Goal: Find specific page/section: Find specific page/section

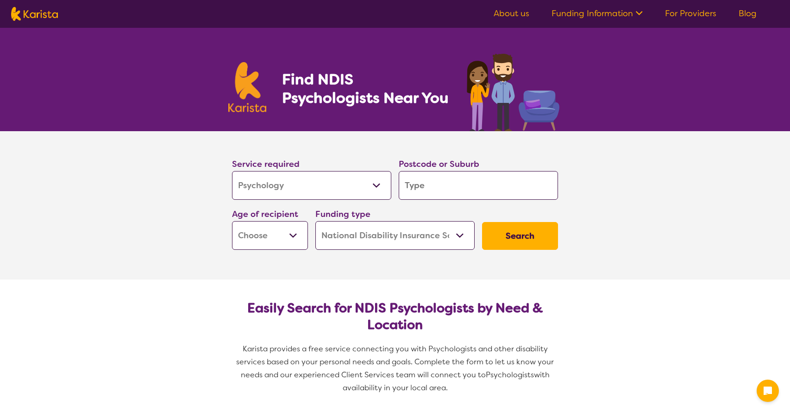
select select "Psychology"
select select "NDIS"
select select "Psychology"
select select "NDIS"
click at [468, 177] on div "Service required Allied Health Assistant Assessment ([MEDICAL_DATA] or [MEDICAL…" at bounding box center [394, 203] width 333 height 100
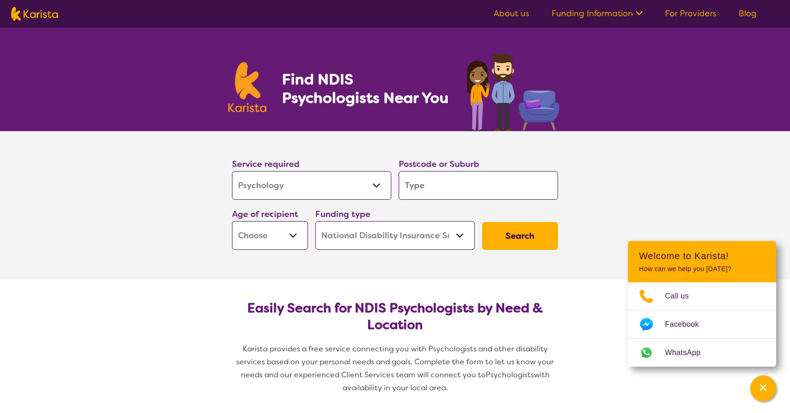
click at [468, 177] on input "search" at bounding box center [478, 185] width 159 height 29
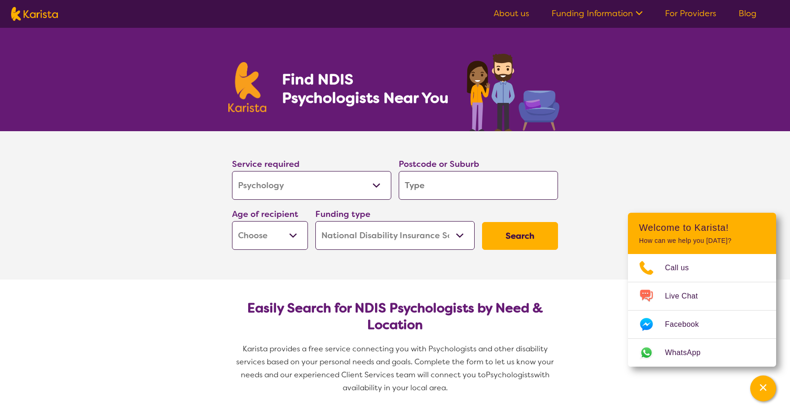
scroll to position [8, 0]
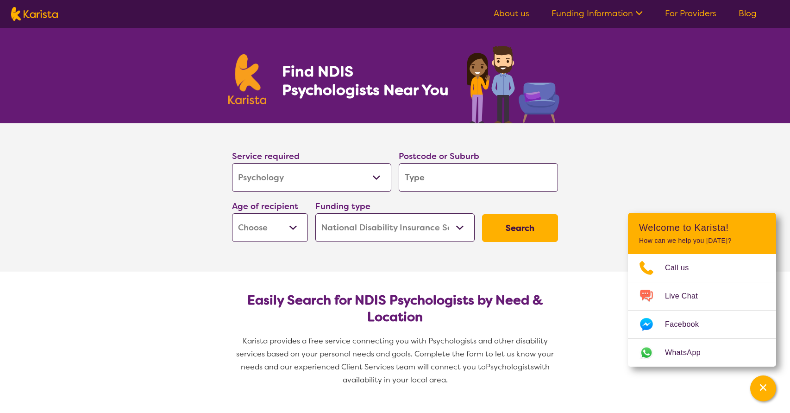
type input "3"
type input "38"
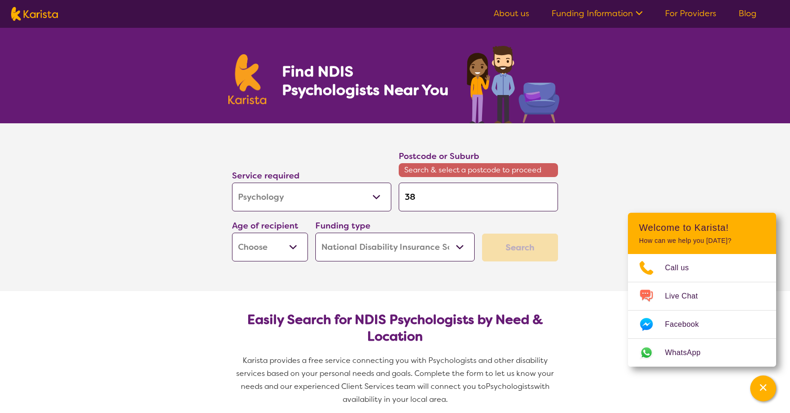
type input "380"
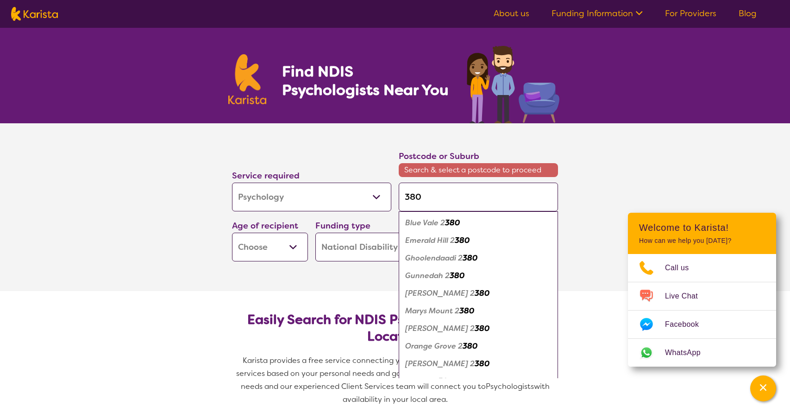
type input "3803"
click at [520, 233] on button "Search" at bounding box center [520, 247] width 76 height 28
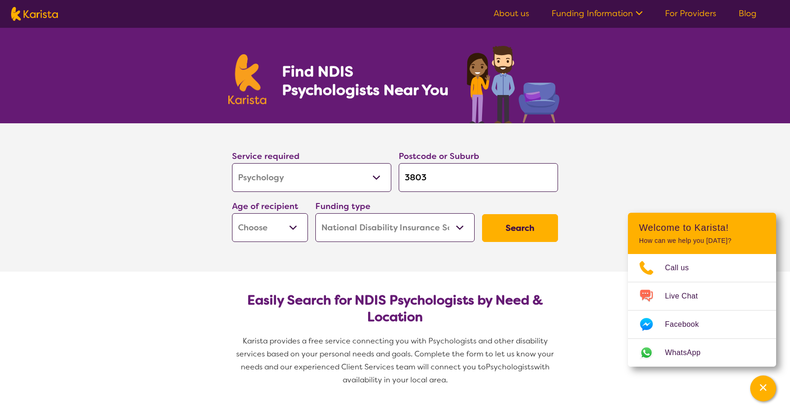
select select "AS"
click at [523, 232] on button "Search" at bounding box center [520, 228] width 76 height 28
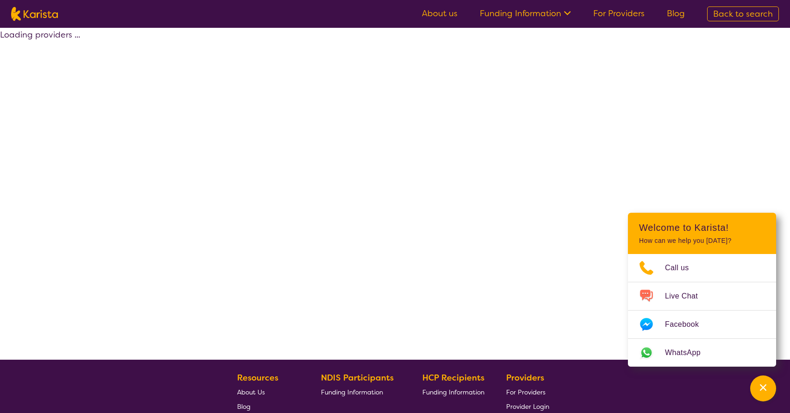
select select "by_score"
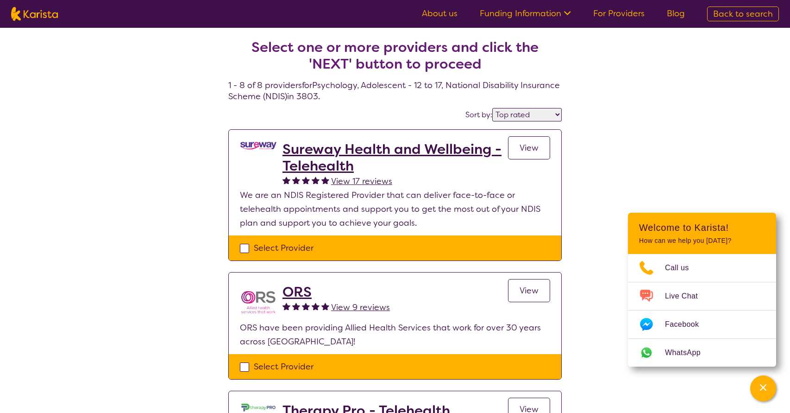
click at [350, 149] on h2 "Sureway Health and Wellbeing - Telehealth" at bounding box center [396, 157] width 226 height 33
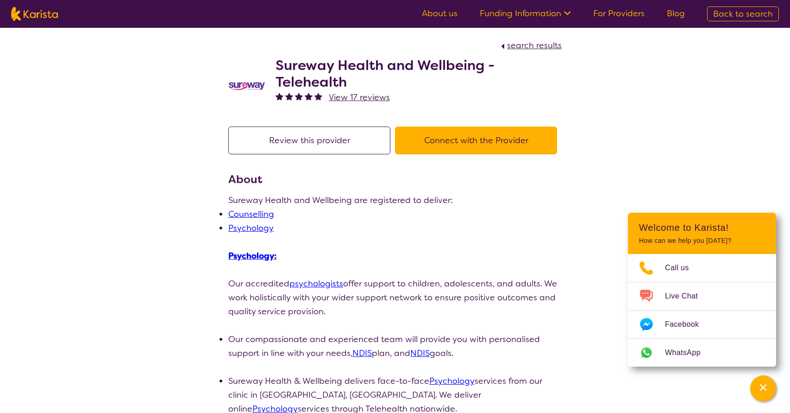
scroll to position [1, 0]
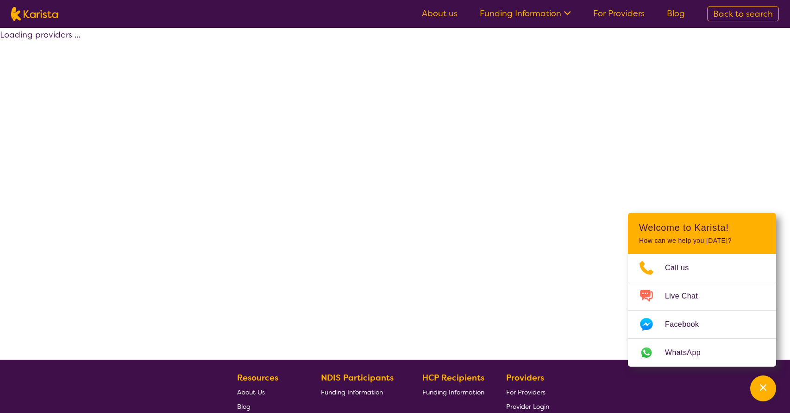
select select "by_score"
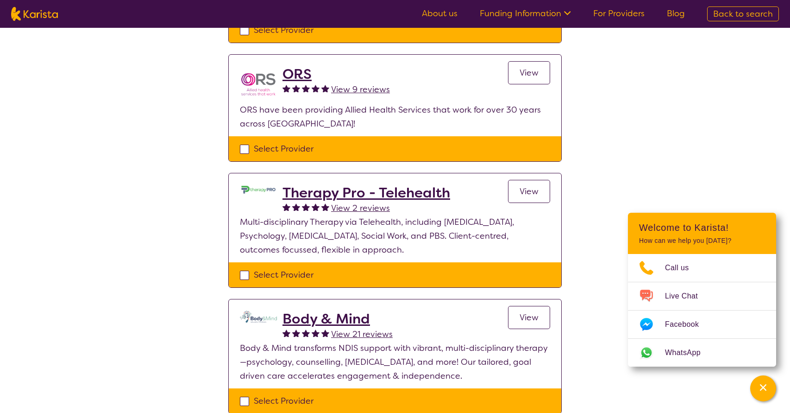
scroll to position [219, 0]
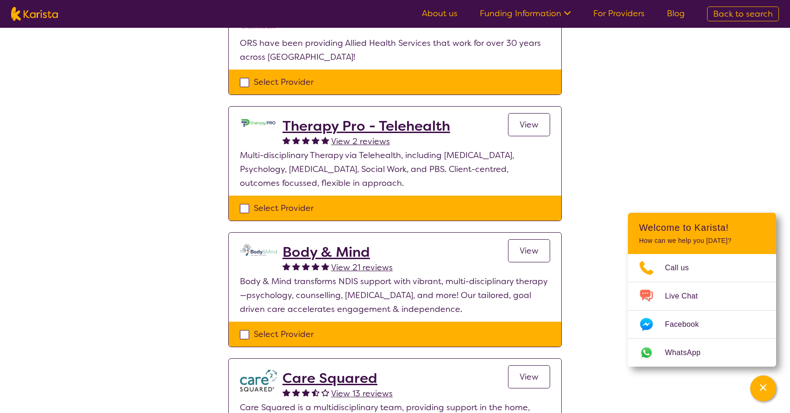
click at [344, 244] on h2 "Body & Mind" at bounding box center [338, 252] width 110 height 17
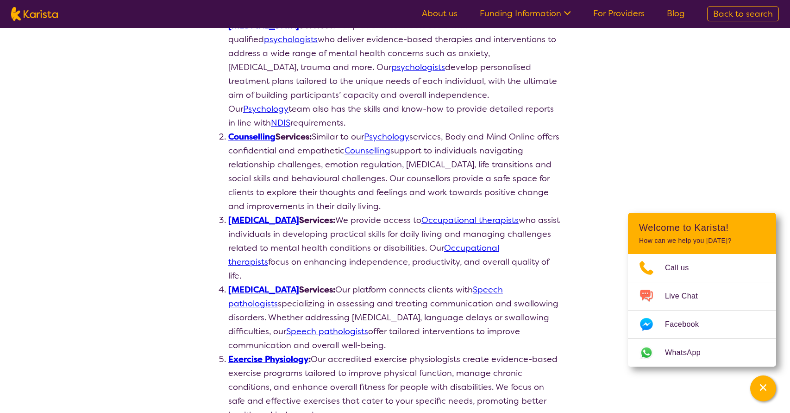
select select "by_score"
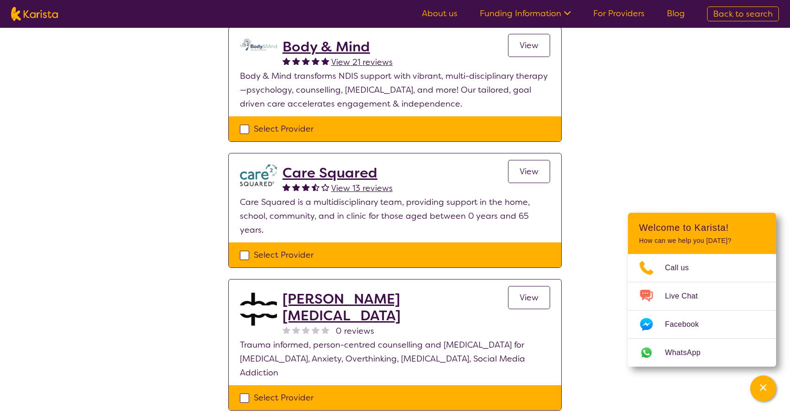
scroll to position [490, 0]
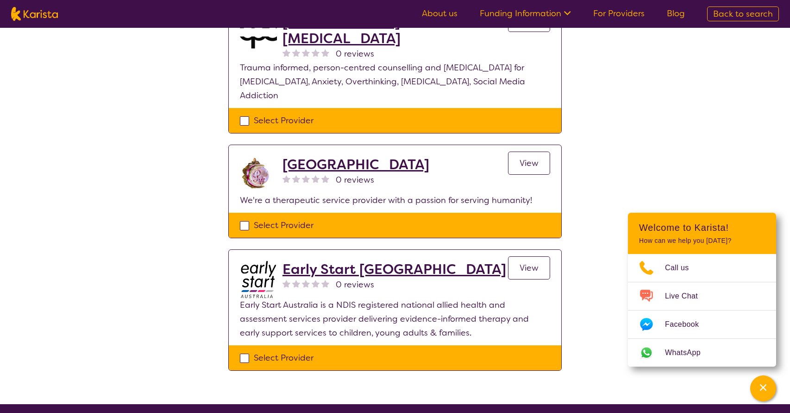
click at [369, 261] on h2 "Early Start [GEOGRAPHIC_DATA]" at bounding box center [395, 269] width 224 height 17
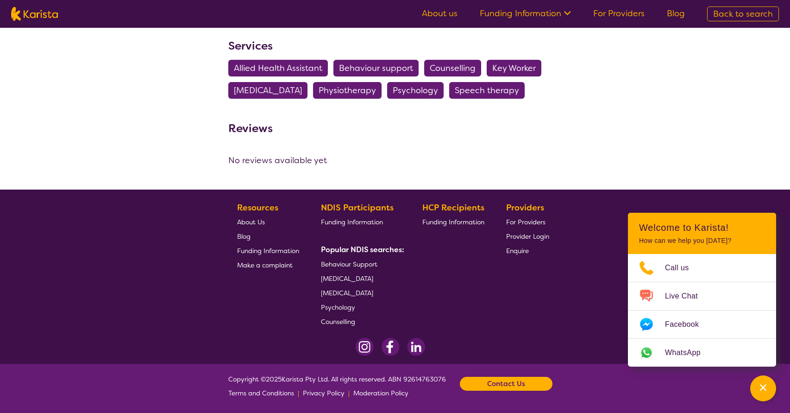
select select "by_score"
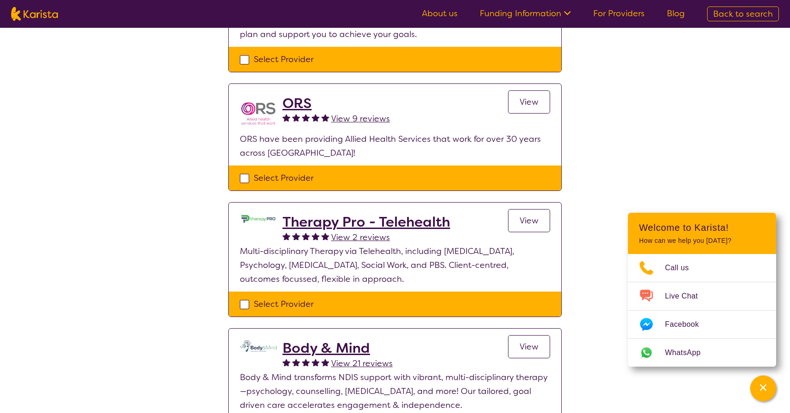
scroll to position [180, 0]
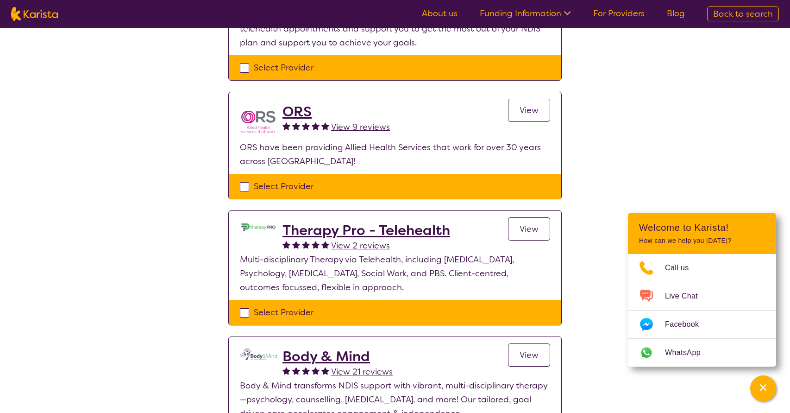
click at [340, 224] on h2 "Therapy Pro - Telehealth" at bounding box center [367, 230] width 168 height 17
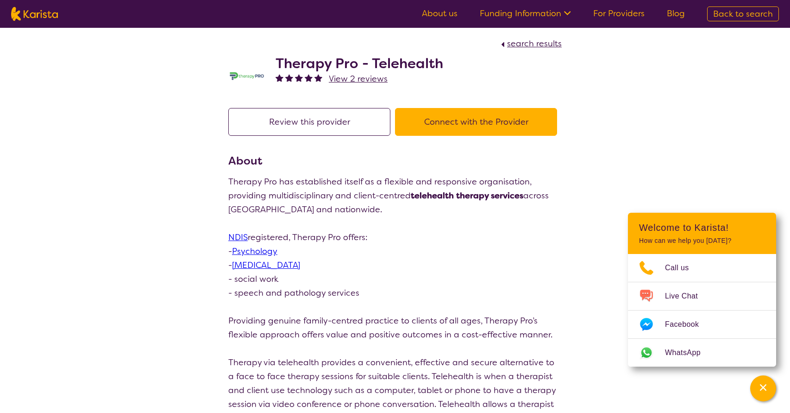
scroll to position [3, 0]
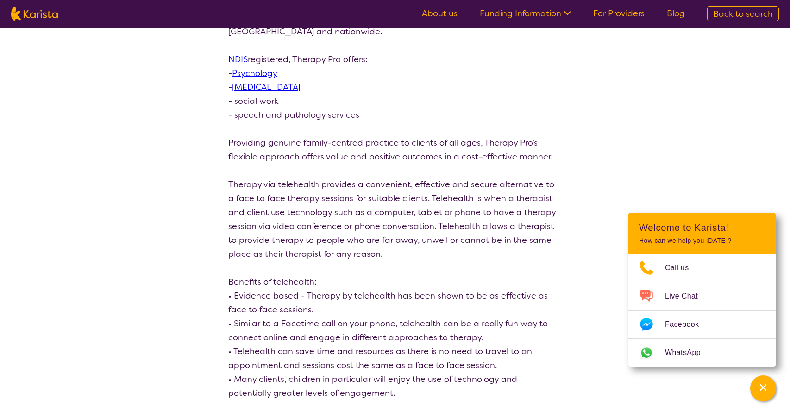
select select "by_score"
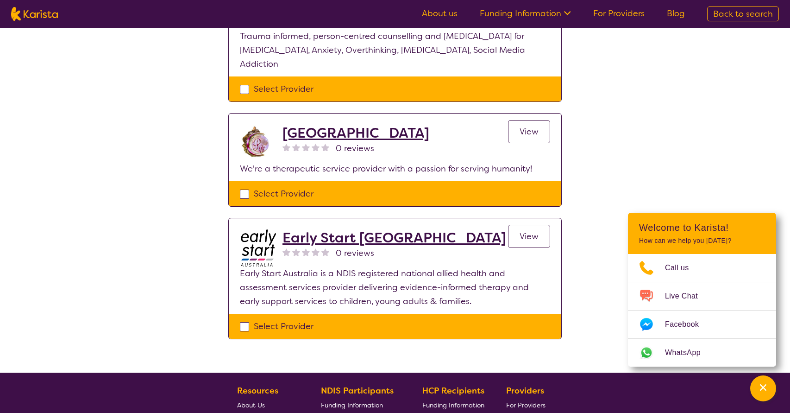
scroll to position [793, 0]
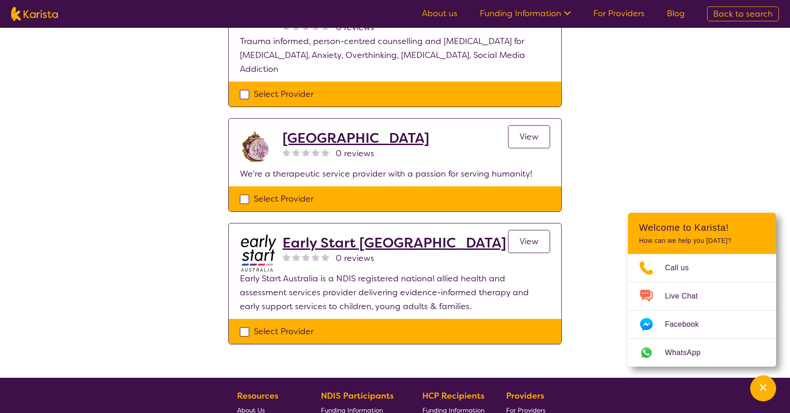
click at [534, 131] on span "View" at bounding box center [529, 136] width 19 height 11
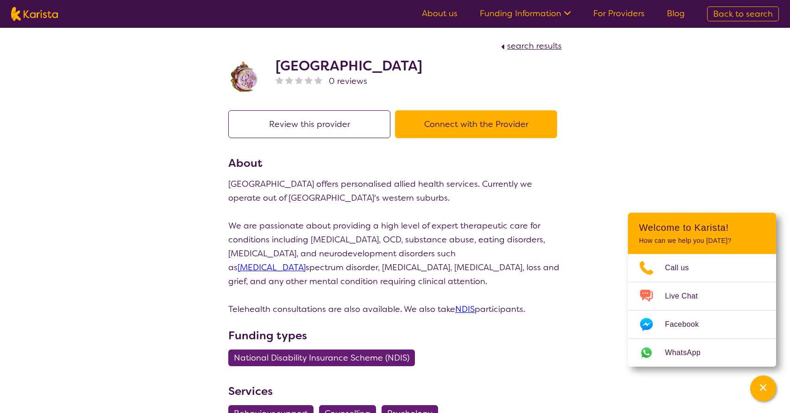
click at [481, 128] on button "Connect with the Provider" at bounding box center [476, 124] width 162 height 28
drag, startPoint x: 277, startPoint y: 63, endPoint x: 466, endPoint y: 68, distance: 189.0
click at [466, 68] on div "Pearl Wellness Centre 0 reviews" at bounding box center [394, 76] width 333 height 46
copy h2 "[GEOGRAPHIC_DATA]"
